Goal: Find specific page/section: Find specific page/section

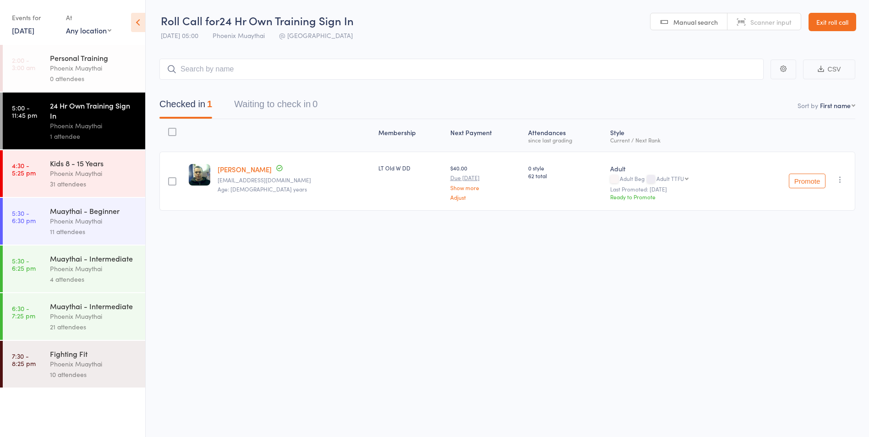
click at [100, 227] on div "11 attendees" at bounding box center [94, 231] width 88 height 11
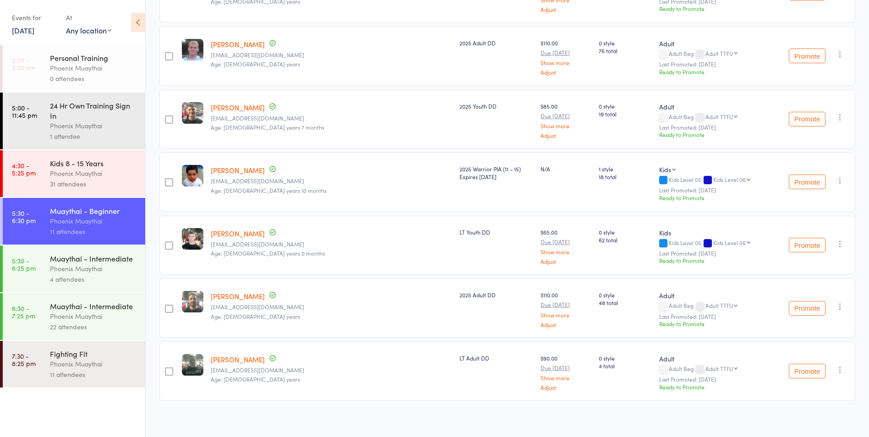
scroll to position [445, 0]
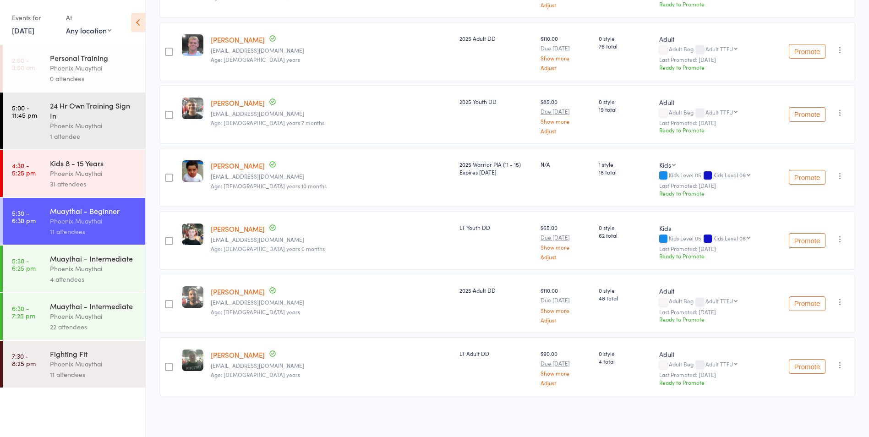
click at [103, 265] on div "Phoenix Muaythai" at bounding box center [94, 268] width 88 height 11
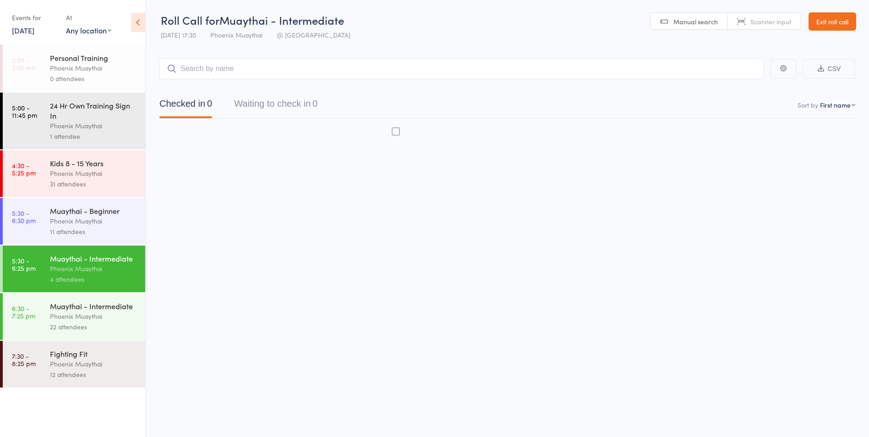
scroll to position [0, 0]
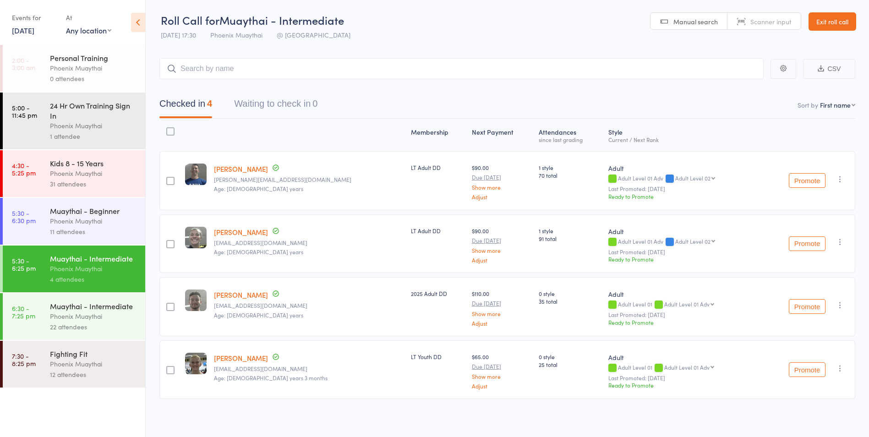
click at [121, 321] on div "Phoenix Muaythai" at bounding box center [94, 316] width 88 height 11
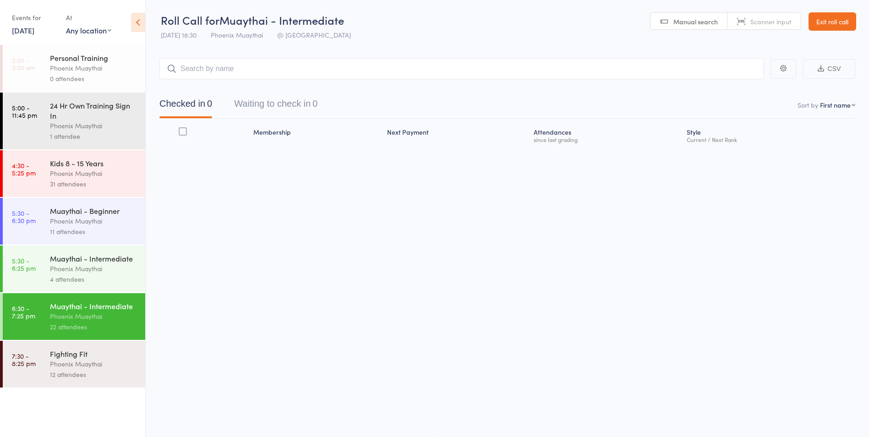
click at [94, 369] on div "Phoenix Muaythai" at bounding box center [94, 364] width 88 height 11
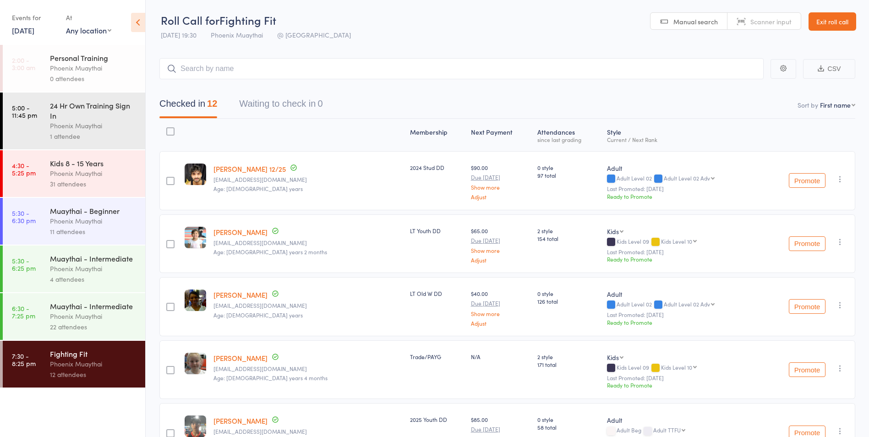
click at [92, 125] on div "Phoenix Muaythai" at bounding box center [94, 126] width 88 height 11
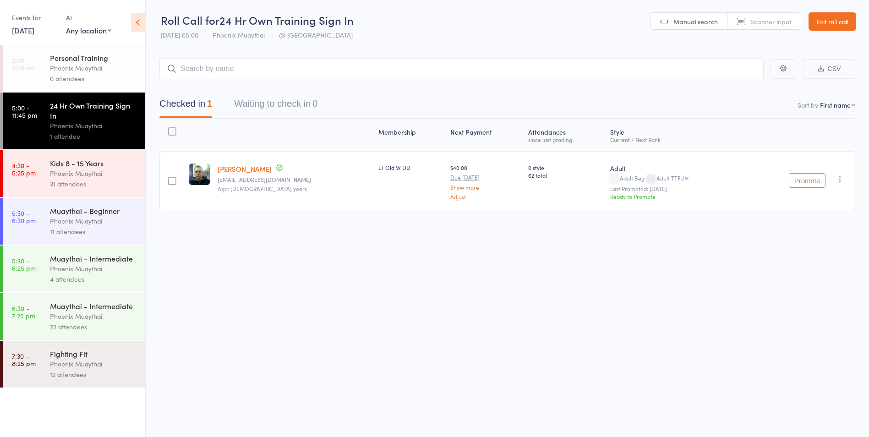
click at [90, 176] on div "Phoenix Muaythai" at bounding box center [94, 173] width 88 height 11
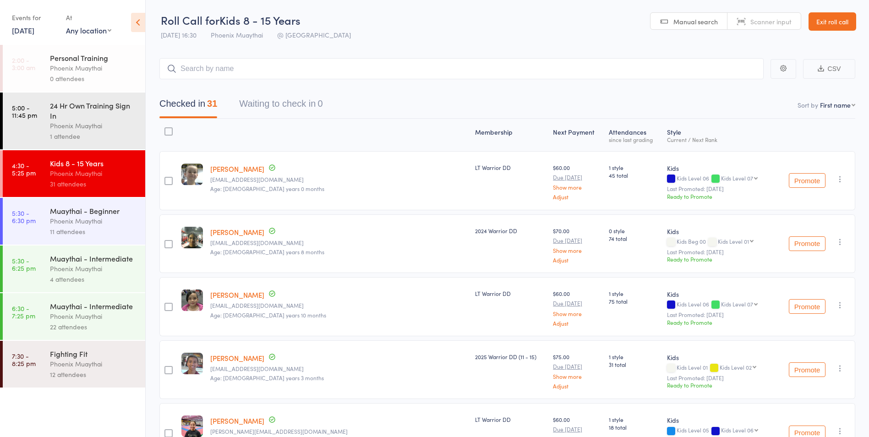
click at [92, 367] on div "Phoenix Muaythai" at bounding box center [94, 364] width 88 height 11
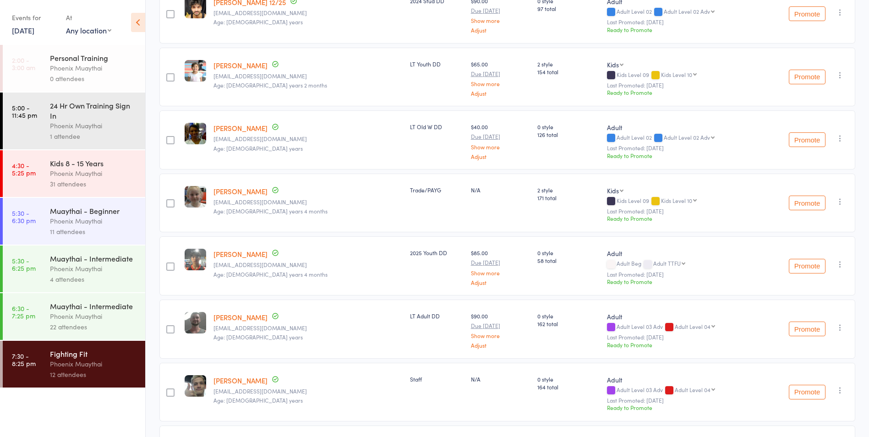
scroll to position [49, 0]
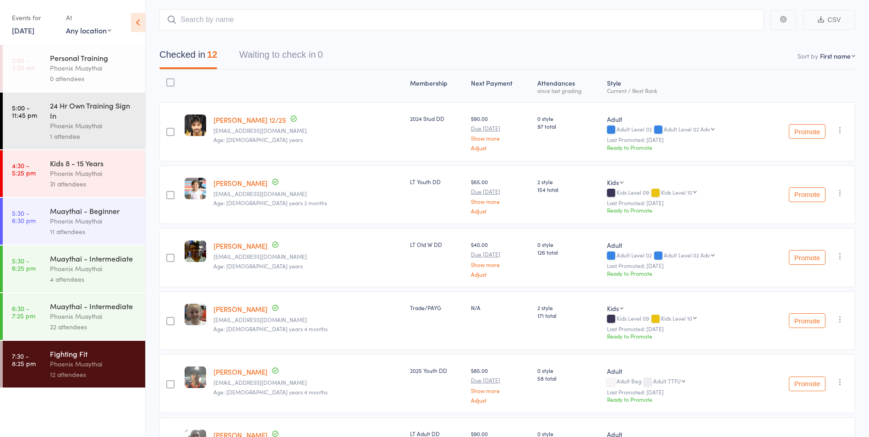
click at [84, 319] on div "Phoenix Muaythai" at bounding box center [94, 316] width 88 height 11
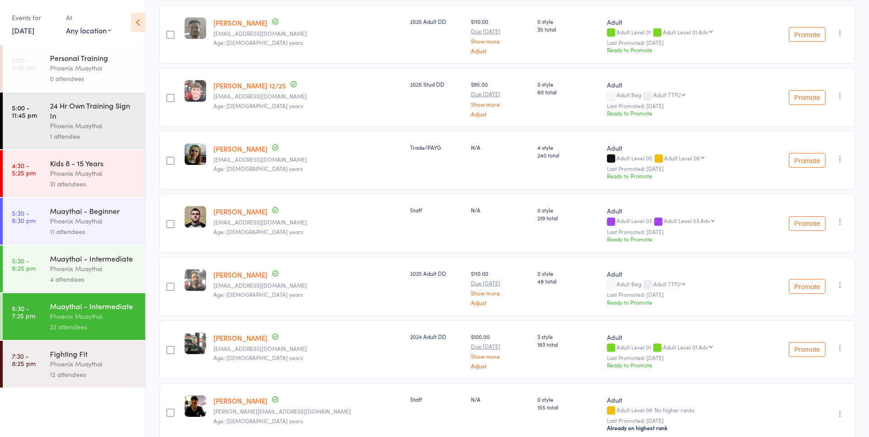
scroll to position [1047, 0]
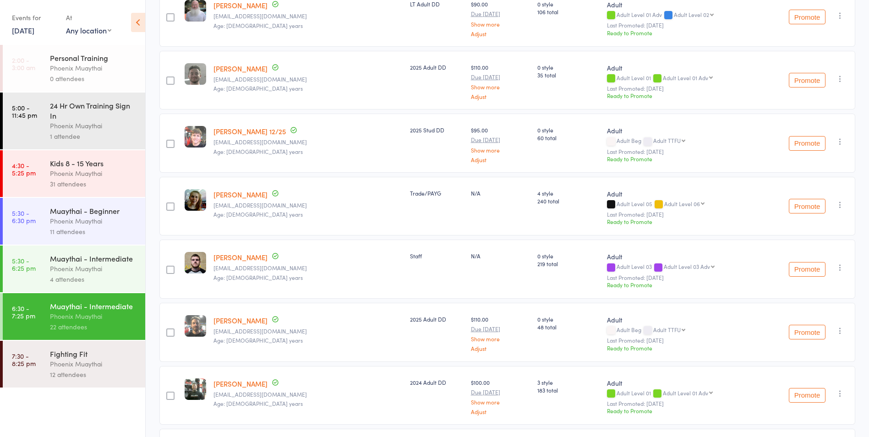
click at [104, 260] on div "Muaythai - Intermediate" at bounding box center [94, 258] width 88 height 10
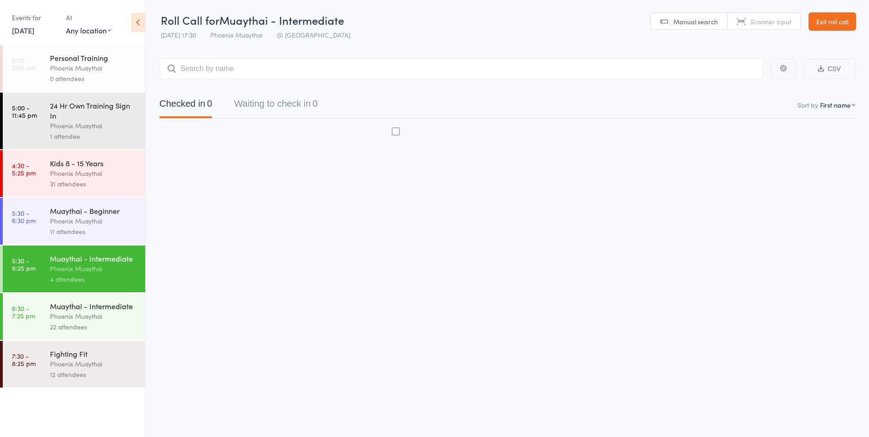
scroll to position [0, 0]
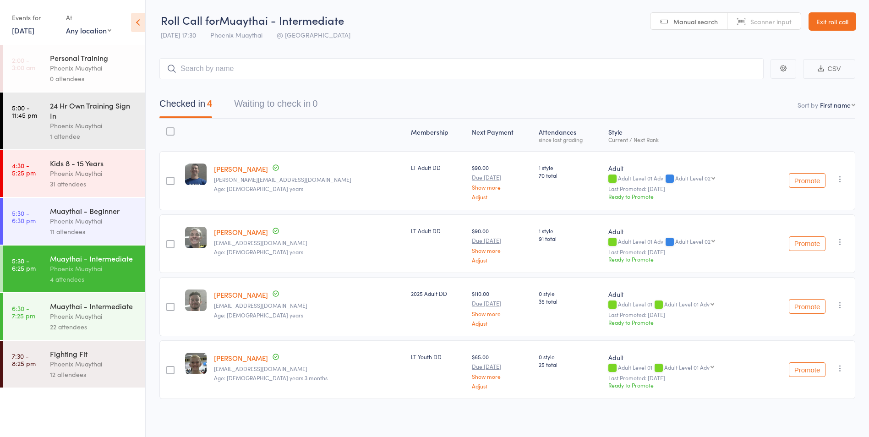
drag, startPoint x: 59, startPoint y: 225, endPoint x: 224, endPoint y: 214, distance: 165.7
click at [60, 225] on div "Phoenix Muaythai" at bounding box center [94, 221] width 88 height 11
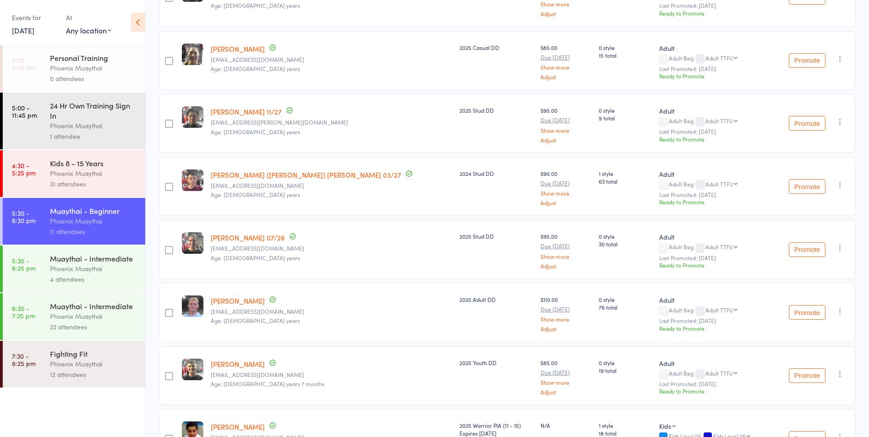
scroll to position [170, 0]
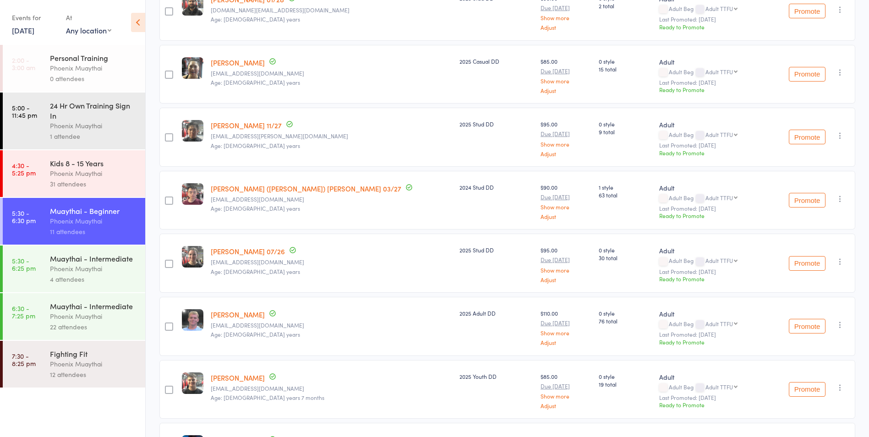
click at [89, 312] on div "Phoenix Muaythai" at bounding box center [94, 316] width 88 height 11
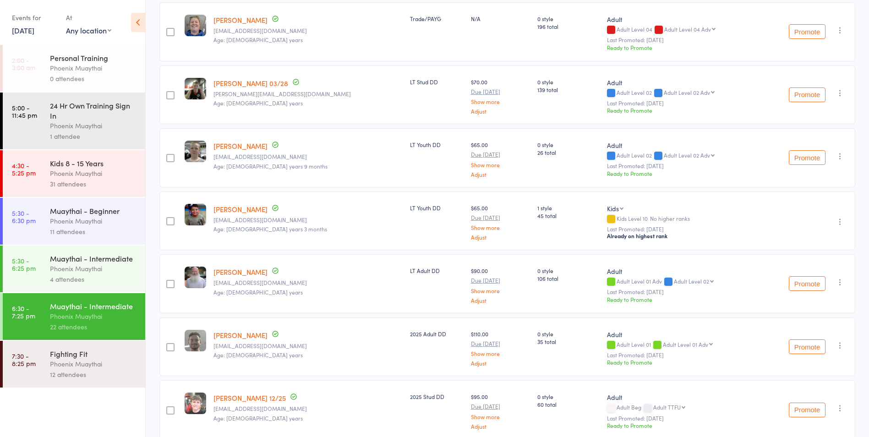
scroll to position [779, 0]
click at [56, 368] on div "Phoenix Muaythai" at bounding box center [94, 364] width 88 height 11
